Goal: Information Seeking & Learning: Find specific fact

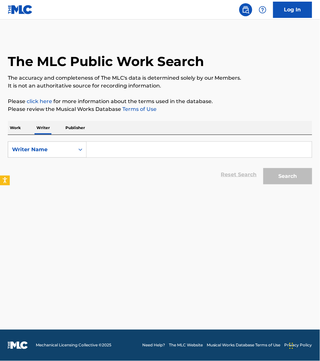
click at [19, 129] on p "Work" at bounding box center [15, 128] width 15 height 14
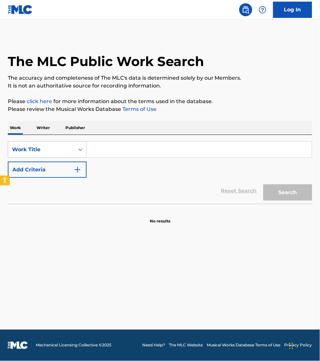
click at [23, 148] on div "Work Title" at bounding box center [41, 150] width 59 height 8
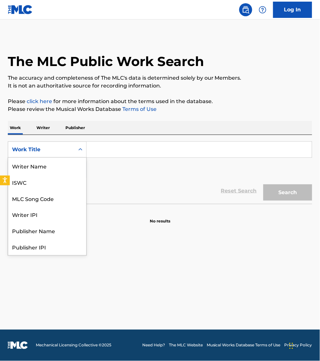
scroll to position [33, 0]
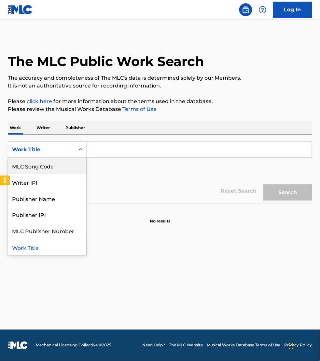
click at [29, 164] on div "MLC Song Code" at bounding box center [47, 166] width 78 height 16
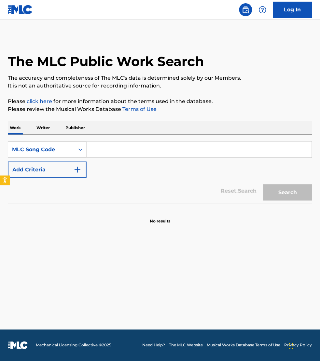
click at [98, 150] on input "Search Form" at bounding box center [198, 150] width 225 height 16
paste input "P49428"
type input "P49428"
click at [263, 184] on button "Search" at bounding box center [287, 192] width 49 height 16
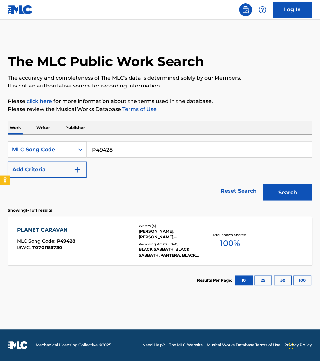
click at [101, 235] on div "PLANET CARAVAN MLC Song Code : P49428 ISWC : T0701185730" at bounding box center [74, 240] width 115 height 29
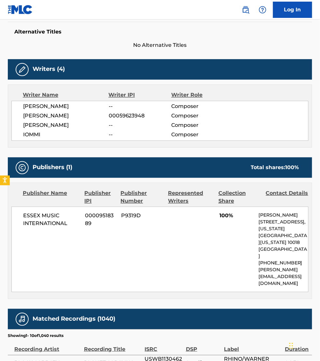
scroll to position [173, 0]
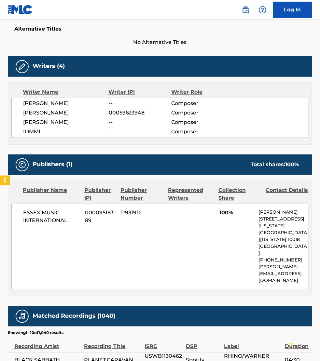
click at [2, 204] on div "< Back to public search results Copy work link PLANET CARAVAN Work Detail Membe…" at bounding box center [160, 200] width 320 height 675
click at [7, 328] on div "< Back to public search results Copy work link PLANET CARAVAN Work Detail Membe…" at bounding box center [160, 200] width 320 height 675
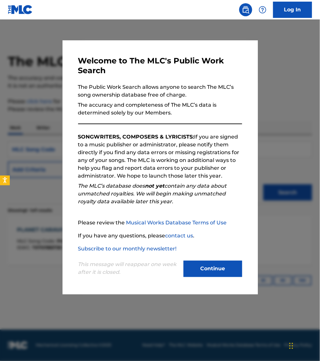
click at [215, 272] on button "Continue" at bounding box center [212, 269] width 59 height 16
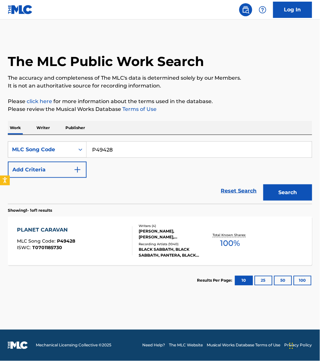
click at [118, 149] on input "P49428" at bounding box center [198, 150] width 225 height 16
paste input "MA1ZBY"
type input "MA1ZBY"
click at [263, 184] on button "Search" at bounding box center [287, 192] width 49 height 16
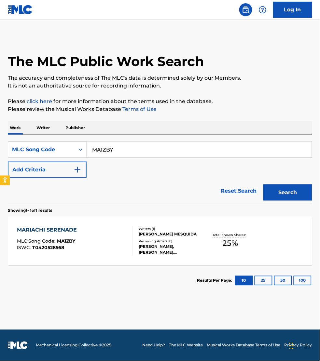
click at [118, 225] on div "MARIACHI SERENADE MLC Song Code : MA1ZBY ISWC : T0420528568 Writers ( 1 ) JUAN …" at bounding box center [160, 241] width 304 height 49
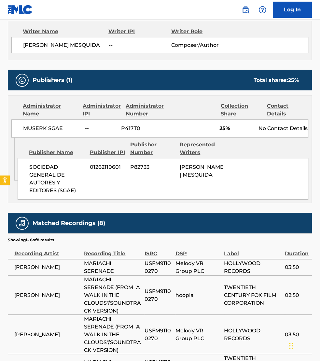
scroll to position [244, 0]
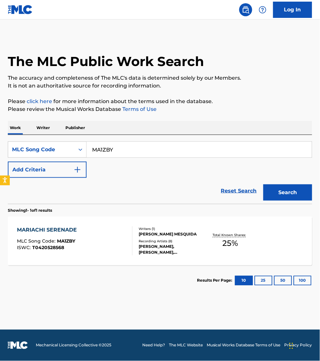
click at [121, 148] on input "MA1ZBY" at bounding box center [198, 150] width 225 height 16
paste input "D23850"
type input "D23850"
click at [263, 184] on button "Search" at bounding box center [287, 192] width 49 height 16
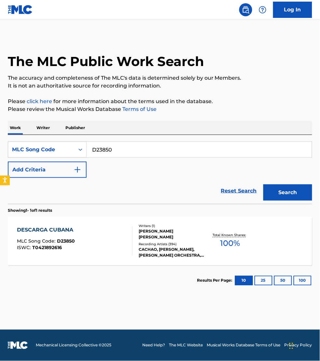
click at [114, 240] on div "DESCARGA CUBANA MLC Song Code : D23850 ISWC : T0421892616" at bounding box center [74, 240] width 115 height 29
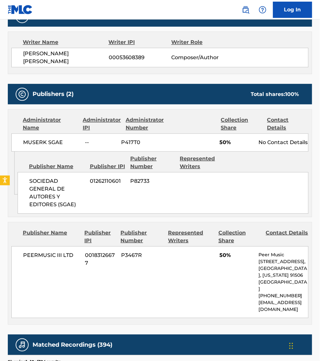
scroll to position [233, 0]
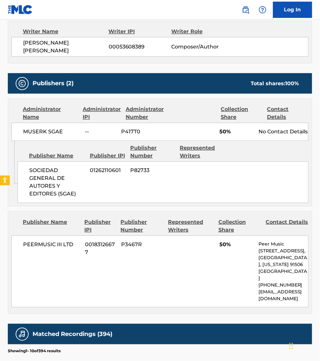
click at [301, 146] on div "Publisher Name Publisher IPI Publisher Number Represented Writers" at bounding box center [163, 152] width 291 height 16
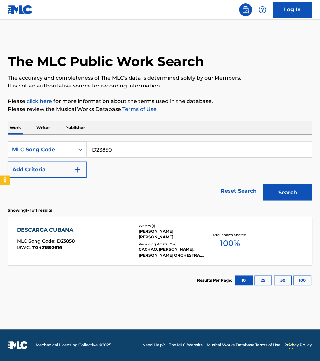
click at [119, 152] on input "D23850" at bounding box center [198, 150] width 225 height 16
paste input "AV59CB"
type input "AV59CB"
click at [263, 184] on button "Search" at bounding box center [287, 192] width 49 height 16
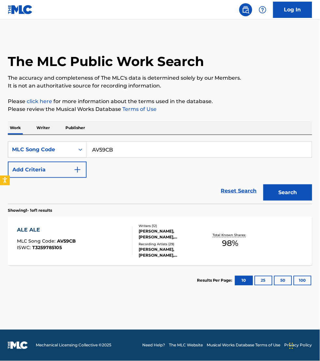
click at [114, 242] on div "ALE ALE MLC Song Code : AV59CB ISWC : T3259785105" at bounding box center [74, 240] width 115 height 29
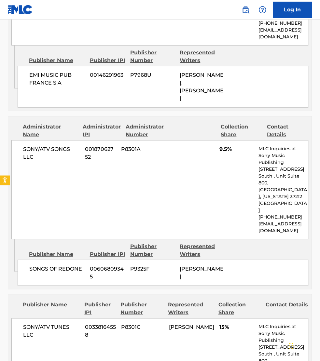
scroll to position [1615, 0]
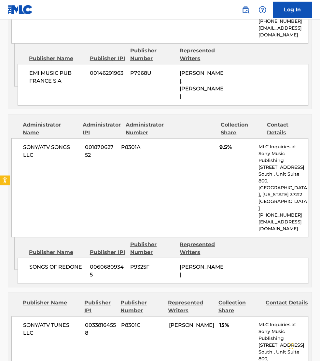
click at [304, 241] on div "Publisher Name Publisher IPI Publisher Number Represented Writers" at bounding box center [163, 249] width 291 height 16
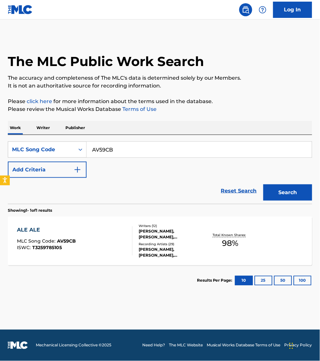
click at [120, 147] on input "AV59CB" at bounding box center [198, 150] width 225 height 16
paste input "LVBCO4"
type input "LVBCO4"
click at [263, 184] on button "Search" at bounding box center [287, 192] width 49 height 16
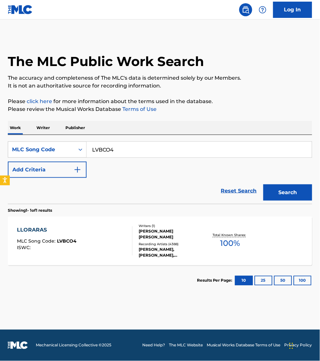
click at [109, 244] on div "LLORARAS MLC Song Code : LVBCO4 ISWC :" at bounding box center [74, 240] width 115 height 29
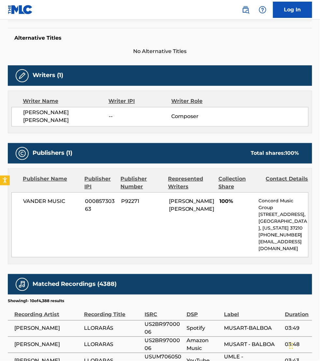
scroll to position [173, 0]
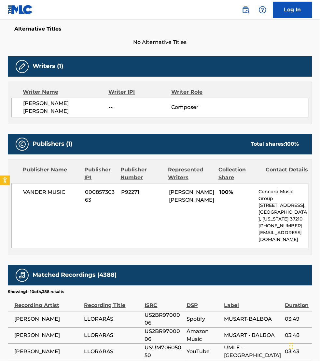
click at [298, 120] on div "Writer Name Writer IPI Writer Role OSCAR EMILIO LEON -- Composer" at bounding box center [160, 103] width 304 height 43
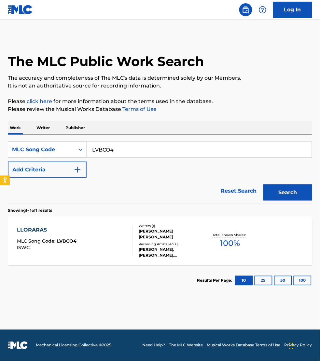
click at [121, 152] on input "LVBCO4" at bounding box center [198, 150] width 225 height 16
paste input "SVD58A"
type input "SVD58A"
click at [263, 184] on button "Search" at bounding box center [287, 192] width 49 height 16
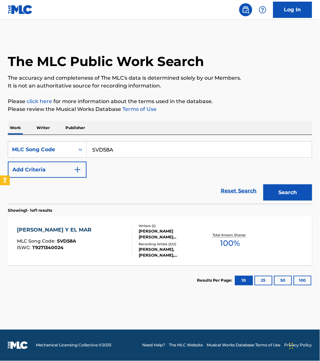
click at [113, 246] on div "SOLEDAD Y EL MAR MLC Song Code : SVD58A ISWC : T9271340024" at bounding box center [74, 240] width 115 height 29
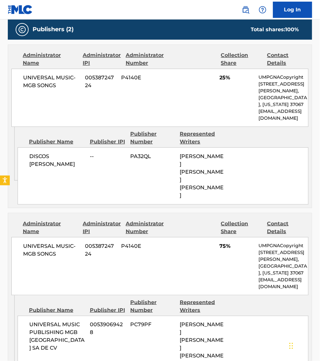
scroll to position [335, 0]
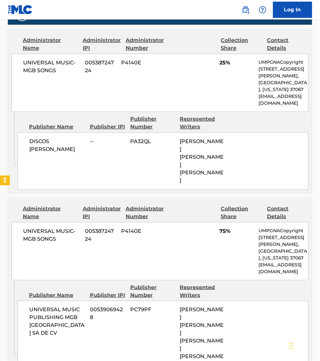
click at [293, 115] on div "Publisher Name Publisher IPI Publisher Number Represented Writers" at bounding box center [163, 123] width 291 height 16
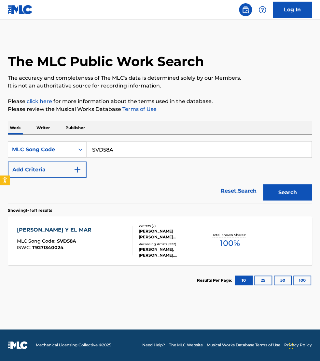
click at [119, 148] on input "SVD58A" at bounding box center [198, 150] width 225 height 16
paste input "HV7GQM"
type input "HV7GQM"
click at [263, 184] on button "Search" at bounding box center [287, 192] width 49 height 16
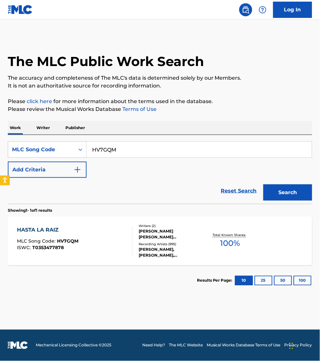
click at [104, 257] on div "HASTA LA RAIZ MLC Song Code : HV7GQM ISWC : T0353477878 Writers ( 2 ) MARIA NAT…" at bounding box center [160, 241] width 304 height 49
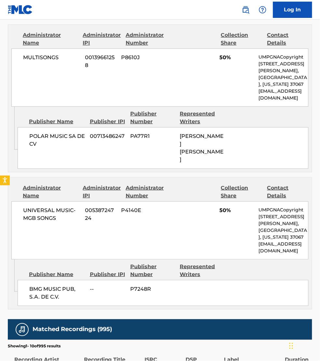
scroll to position [355, 0]
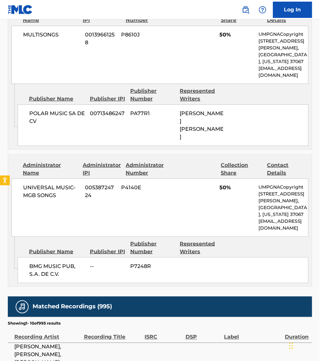
click at [289, 93] on div "Publisher Name Publisher IPI Publisher Number Represented Writers" at bounding box center [163, 95] width 291 height 16
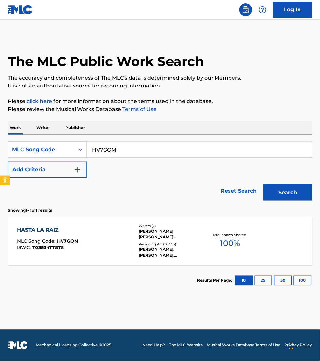
click at [120, 142] on input "HV7GQM" at bounding box center [198, 150] width 225 height 16
paste input "T2831R"
type input "T2831R"
click at [263, 184] on button "Search" at bounding box center [287, 192] width 49 height 16
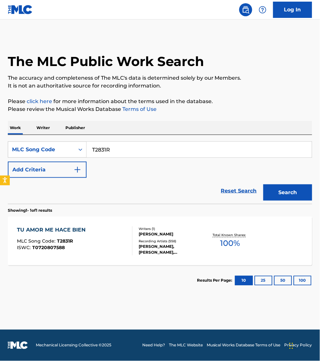
click at [109, 245] on div "TU AMOR ME HACE BIEN MLC Song Code : T2831R ISWC : T0720807588" at bounding box center [74, 240] width 115 height 29
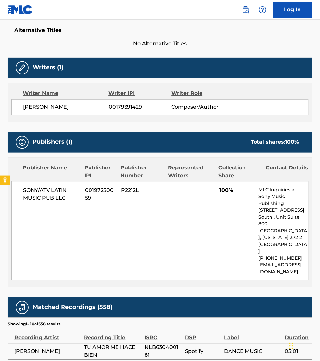
scroll to position [173, 0]
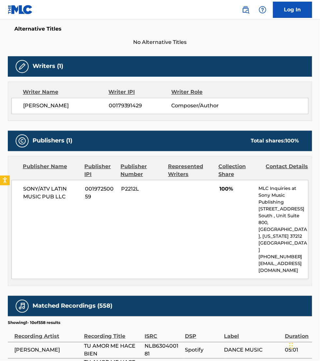
click at [293, 45] on span "No Alternative Titles" at bounding box center [160, 43] width 304 height 8
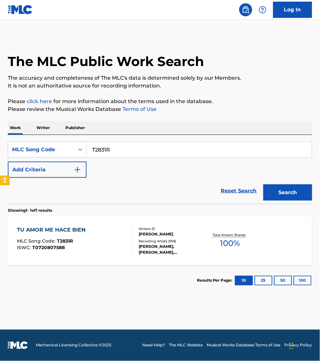
click at [118, 150] on input "T2831R" at bounding box center [198, 150] width 225 height 16
paste input "Z5156M"
type input "Z5156M"
click at [263, 184] on button "Search" at bounding box center [287, 192] width 49 height 16
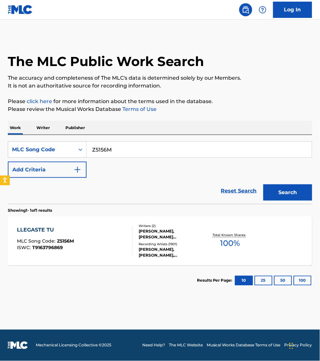
click at [75, 242] on div "LLEGASTE TU MLC Song Code : Z5156M ISWC : T9163796869" at bounding box center [74, 240] width 115 height 29
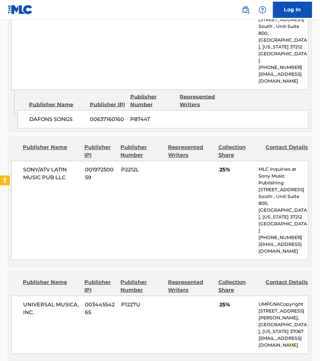
scroll to position [538, 0]
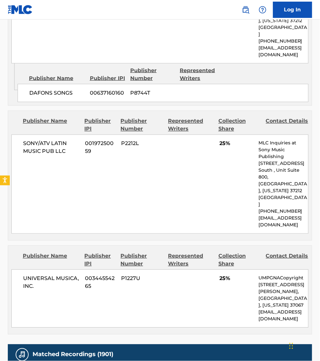
click at [286, 45] on p "info@sonymusicpub.com" at bounding box center [283, 52] width 50 height 14
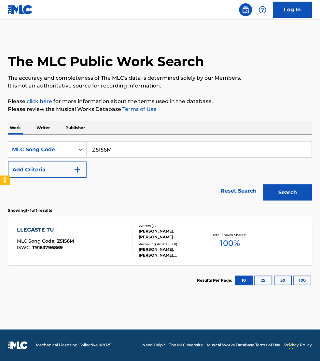
click at [112, 147] on input "Z5156M" at bounding box center [198, 150] width 225 height 16
paste input "GA7S7P"
type input "GA7S7P"
click at [263, 184] on button "Search" at bounding box center [287, 192] width 49 height 16
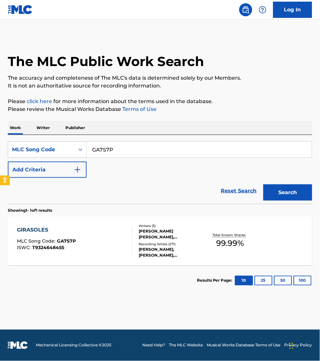
click at [114, 242] on div "GIRASOLES MLC Song Code : GA7S7P ISWC : T9324648455" at bounding box center [74, 240] width 115 height 29
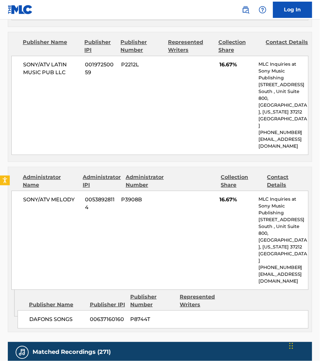
scroll to position [599, 0]
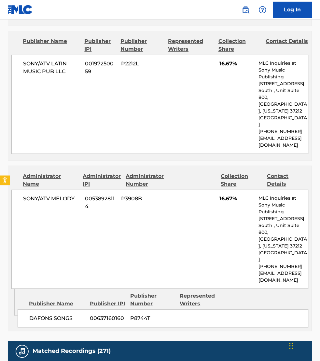
click at [286, 132] on div "Publisher Name Publisher IPI Publisher Number Represented Writers Collection Sh…" at bounding box center [159, 95] width 303 height 129
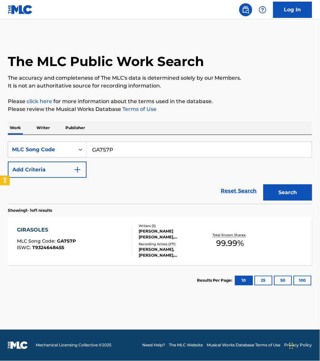
click at [128, 152] on input "GA7S7P" at bounding box center [198, 150] width 225 height 16
paste input "OC3GHV"
click at [263, 184] on button "Search" at bounding box center [287, 192] width 49 height 16
click at [126, 152] on input "OC3GHV" at bounding box center [198, 150] width 225 height 16
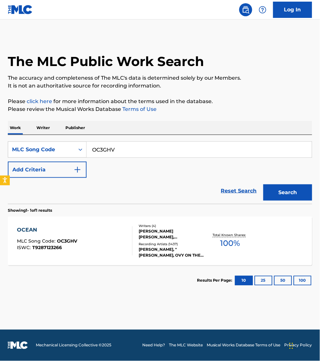
click at [126, 152] on input "OC3GHV" at bounding box center [198, 150] width 225 height 16
paste input "UA7EUW"
type input "UA7EUW"
click at [263, 184] on button "Search" at bounding box center [287, 192] width 49 height 16
click at [119, 247] on div "UN X100TO MLC Song Code : UA7EUW ISWC : T3176611017" at bounding box center [74, 240] width 115 height 29
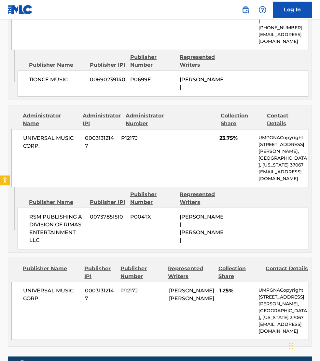
scroll to position [782, 0]
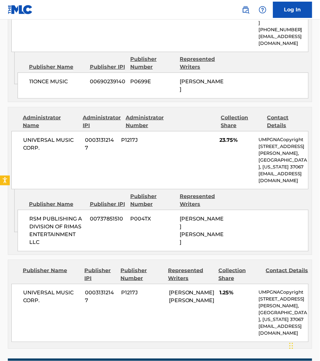
click at [299, 83] on div "Administrator Name Administrator IPI Administrator Number Collection Share Cont…" at bounding box center [160, 15] width 304 height 173
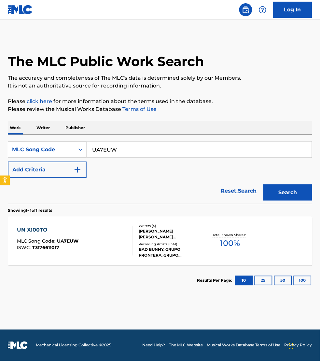
click at [128, 150] on input "UA7EUW" at bounding box center [198, 150] width 225 height 16
paste input "A11028"
type input "A11028"
click at [263, 184] on button "Search" at bounding box center [287, 192] width 49 height 16
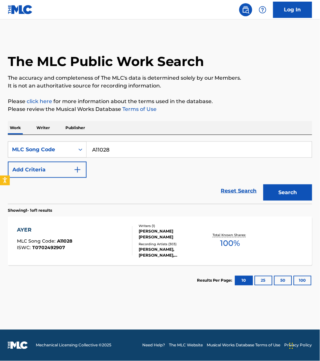
click at [116, 236] on div "AYER MLC Song Code : A11028 ISWC : T0702492907" at bounding box center [74, 240] width 115 height 29
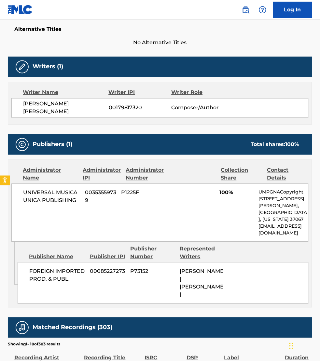
scroll to position [183, 0]
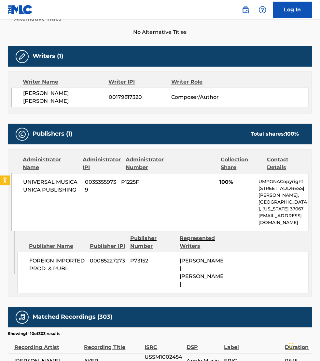
drag, startPoint x: 310, startPoint y: 117, endPoint x: 262, endPoint y: 108, distance: 48.6
click at [310, 117] on div "Work Detail Member Work Identifier -- MLC Song Code A11028 ISWC T0702492907 Dur…" at bounding box center [160, 240] width 304 height 614
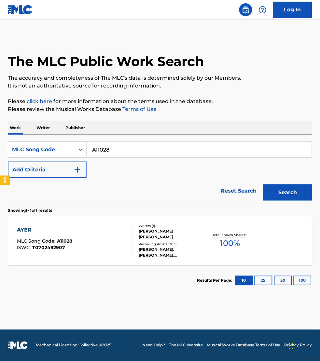
click at [132, 142] on input "A11028" at bounding box center [198, 150] width 225 height 16
paste input "C0MWU"
type input "AC0MWU"
click at [263, 184] on button "Search" at bounding box center [287, 192] width 49 height 16
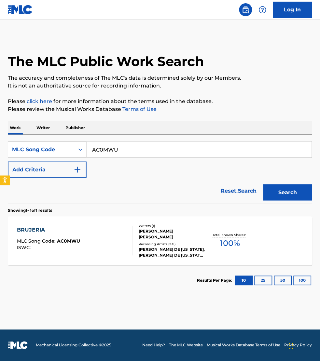
click at [113, 241] on div "BRUJERIA MLC Song Code : AC0MWU ISWC :" at bounding box center [74, 240] width 115 height 29
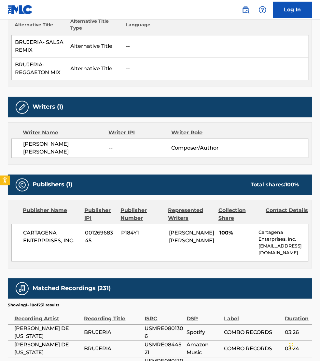
scroll to position [203, 0]
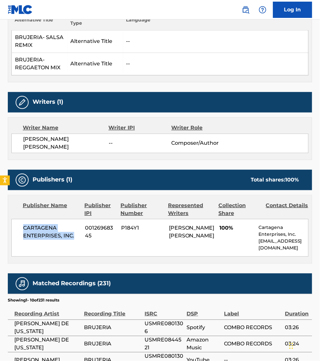
drag, startPoint x: 75, startPoint y: 234, endPoint x: 23, endPoint y: 228, distance: 52.7
click at [23, 228] on div "CARTAGENA ENTERPRISES, INC. 00126968345 P184Y1 JORGE GUIRO BORREGO 100% Cartage…" at bounding box center [159, 238] width 297 height 38
copy span "CARTAGENA ENTERPRISES, INC."
drag, startPoint x: 277, startPoint y: 245, endPoint x: 259, endPoint y: 242, distance: 18.6
click at [259, 242] on p "zbaez@cartagenamgmt.com" at bounding box center [283, 245] width 50 height 14
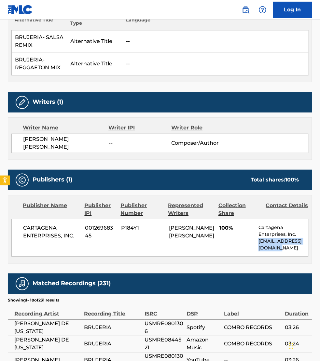
copy p "zbaez@cartagenamgmt.com"
click at [280, 156] on div "Writer Name Writer IPI Writer Role JORGE GUIRO BORREGO -- Composer/Author" at bounding box center [160, 138] width 304 height 43
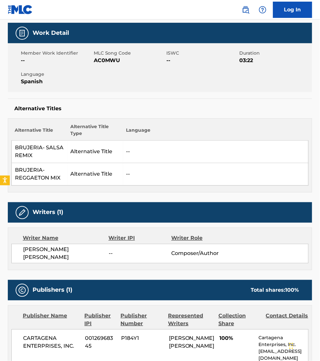
scroll to position [91, 0]
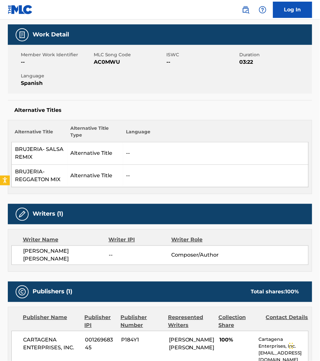
click at [111, 62] on span "AC0MWU" at bounding box center [129, 62] width 71 height 8
copy span "AC0MWU"
click at [297, 126] on th "Language" at bounding box center [215, 133] width 185 height 17
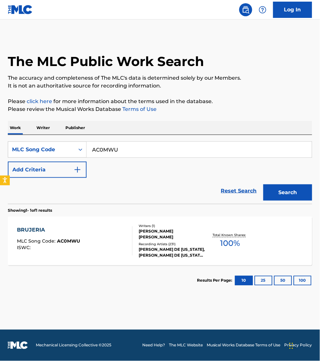
click at [128, 149] on input "AC0MWU" at bounding box center [198, 150] width 225 height 16
paste input "L21756"
type input "L21756"
click at [263, 184] on button "Search" at bounding box center [287, 192] width 49 height 16
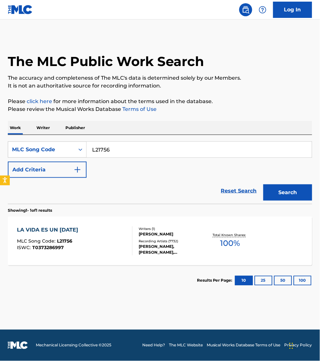
click at [121, 240] on div "LA VIDA ES UN CARNAVAL MLC Song Code : L21756 ISWC : T0373286997" at bounding box center [74, 240] width 115 height 29
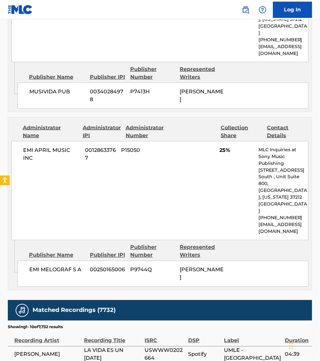
scroll to position [467, 0]
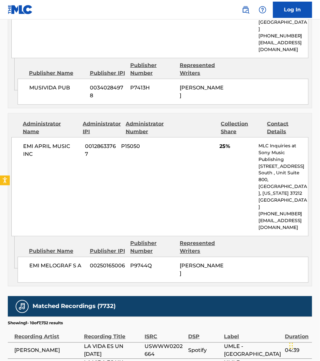
drag, startPoint x: 302, startPoint y: 108, endPoint x: 267, endPoint y: 103, distance: 35.1
click at [302, 108] on div "Publishers (3) Total shares: 100 % Publisher Name Publisher IPI Publisher Numbe…" at bounding box center [160, 61] width 304 height 450
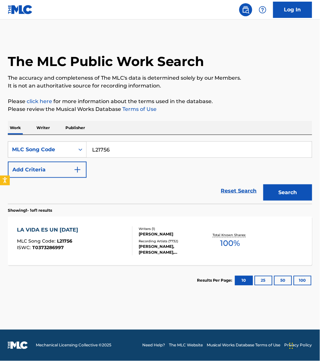
click at [111, 147] on input "L21756" at bounding box center [198, 150] width 225 height 16
paste input "VW82AB"
type input "VW82AB"
click at [263, 184] on button "Search" at bounding box center [287, 192] width 49 height 16
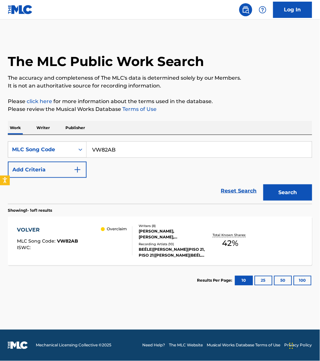
click at [293, 230] on div "VOLVER MLC Song Code : VW82AB ISWC : Overclaim Writers ( 8 ) DANIEL MCCAUSELAND…" at bounding box center [160, 241] width 304 height 49
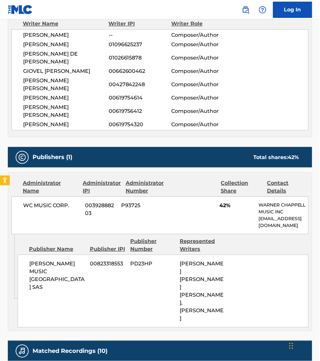
scroll to position [295, 0]
